Goal: Task Accomplishment & Management: Manage account settings

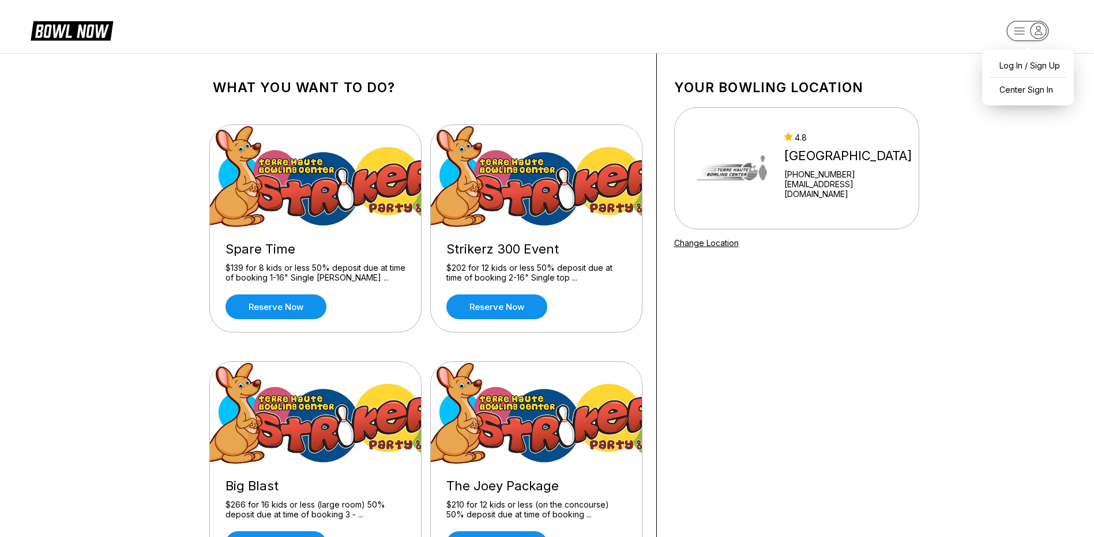
click at [1030, 32] on icon "button" at bounding box center [1027, 31] width 63 height 23
click at [1016, 93] on div "Center Sign In" at bounding box center [1028, 90] width 80 height 20
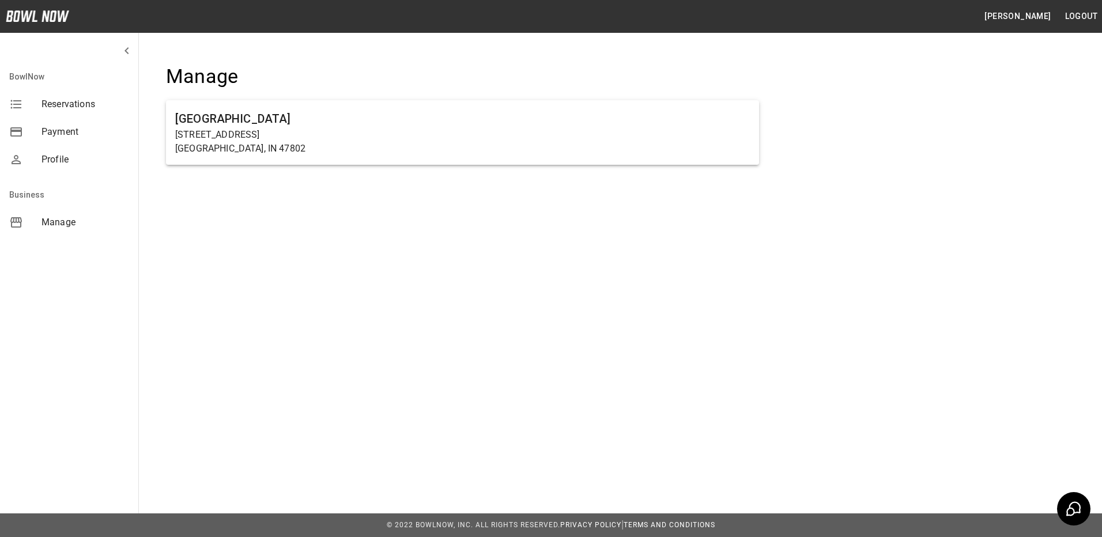
click at [40, 130] on div "mailbox folders" at bounding box center [25, 132] width 32 height 14
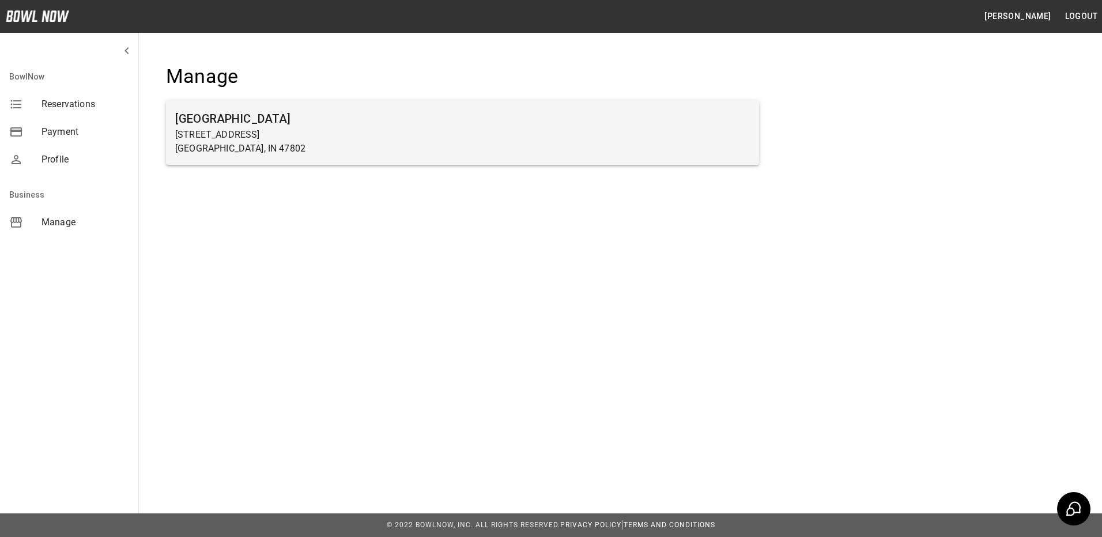
click at [314, 130] on p "[STREET_ADDRESS]" at bounding box center [462, 135] width 575 height 14
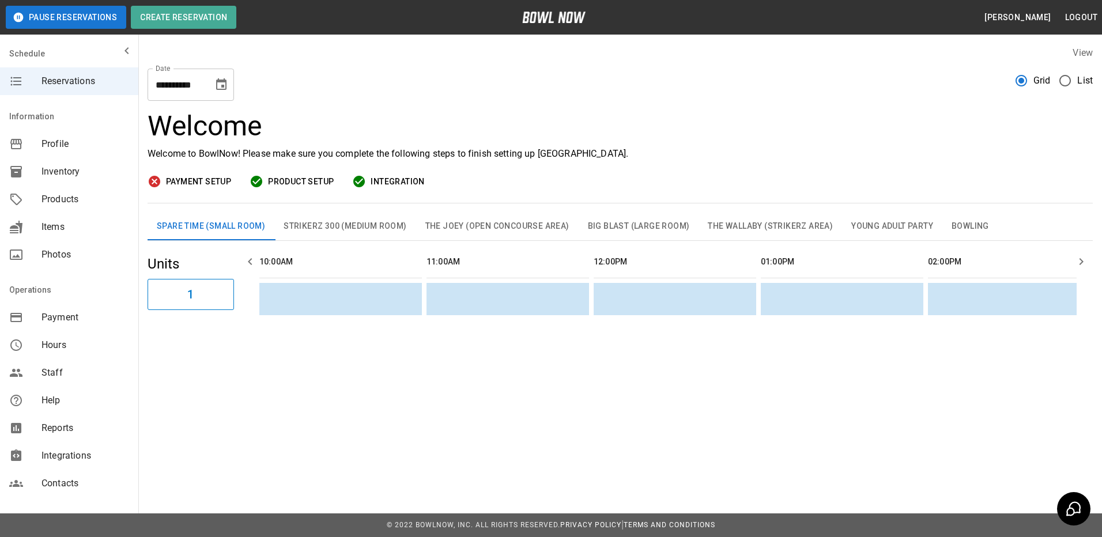
scroll to position [0, 836]
click at [189, 182] on span "Payment Setup" at bounding box center [198, 182] width 65 height 14
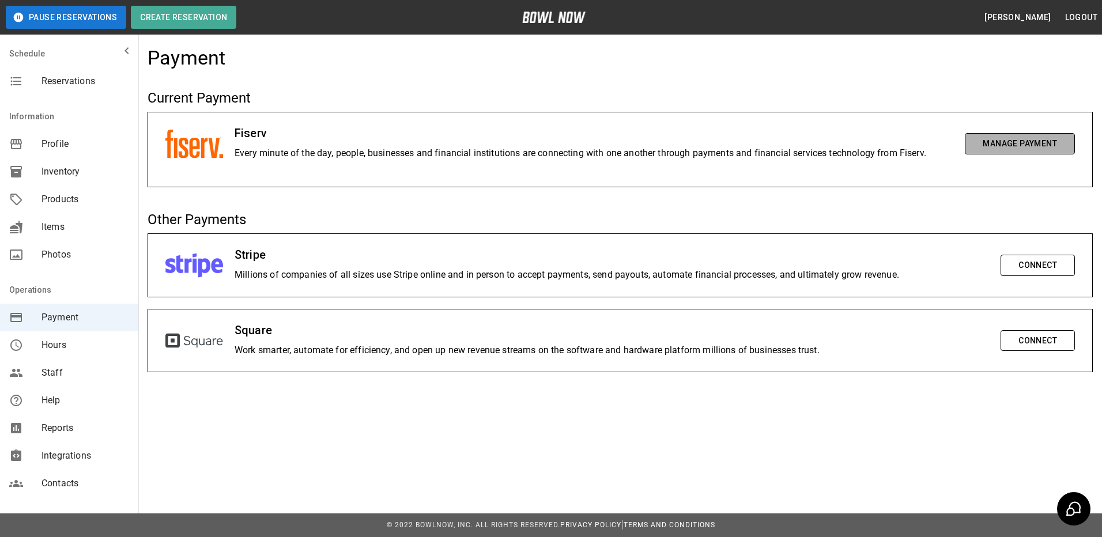
click at [1027, 151] on button "Manage Payment" at bounding box center [1020, 143] width 110 height 21
